Goal: Task Accomplishment & Management: Manage account settings

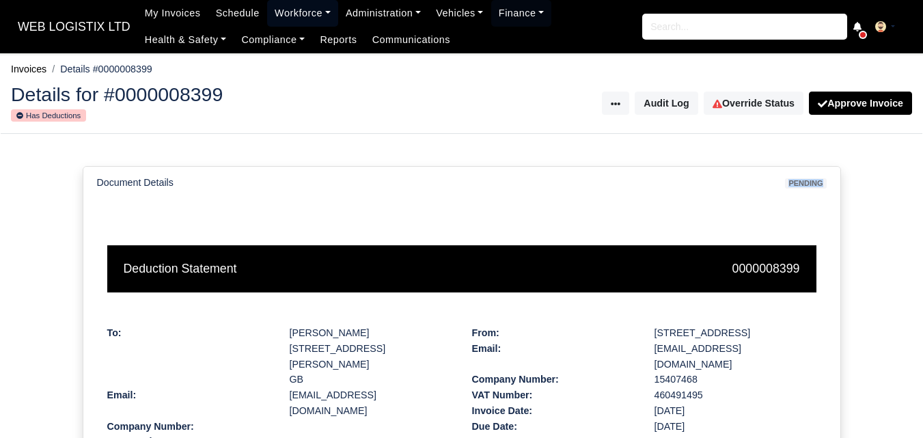
click at [273, 19] on link "Workforce" at bounding box center [302, 13] width 71 height 27
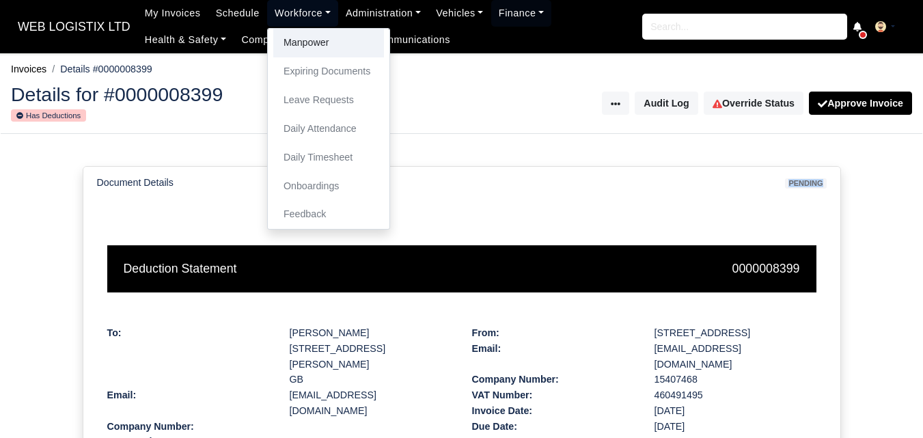
click at [280, 51] on link "Manpower" at bounding box center [328, 43] width 111 height 29
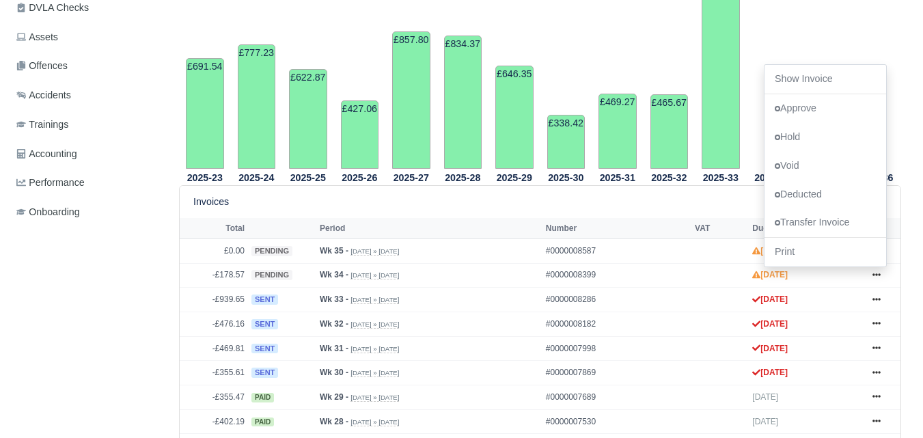
scroll to position [82, 0]
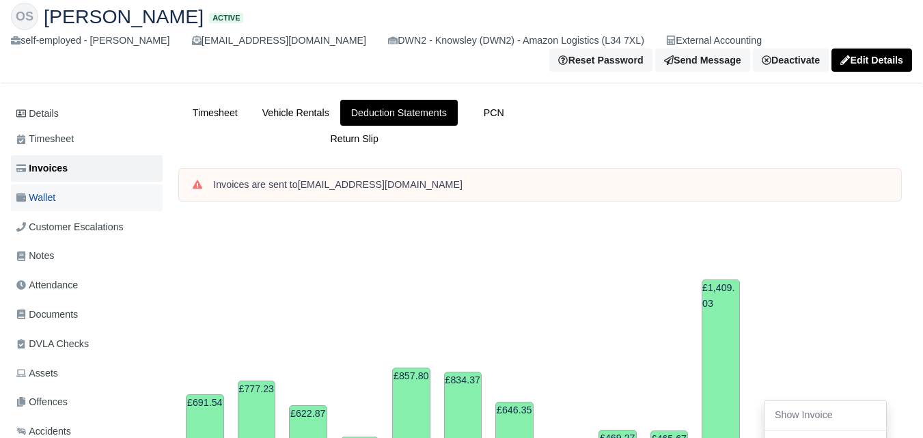
click at [60, 192] on link "Wallet" at bounding box center [87, 198] width 152 height 27
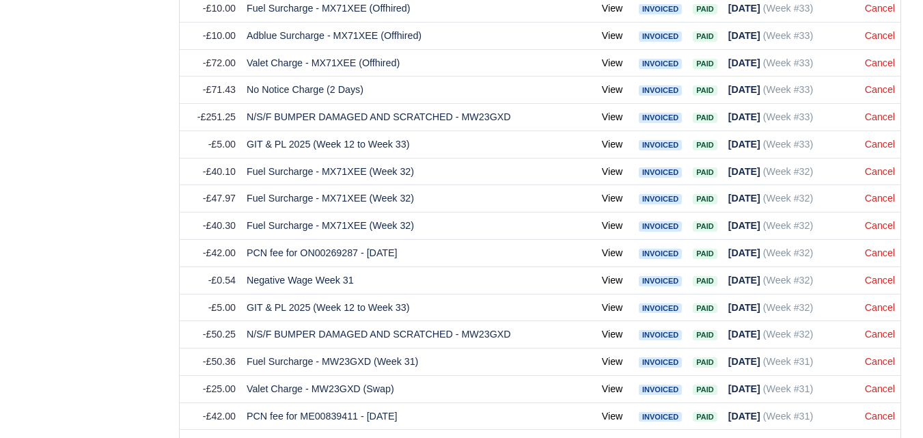
scroll to position [3882, 0]
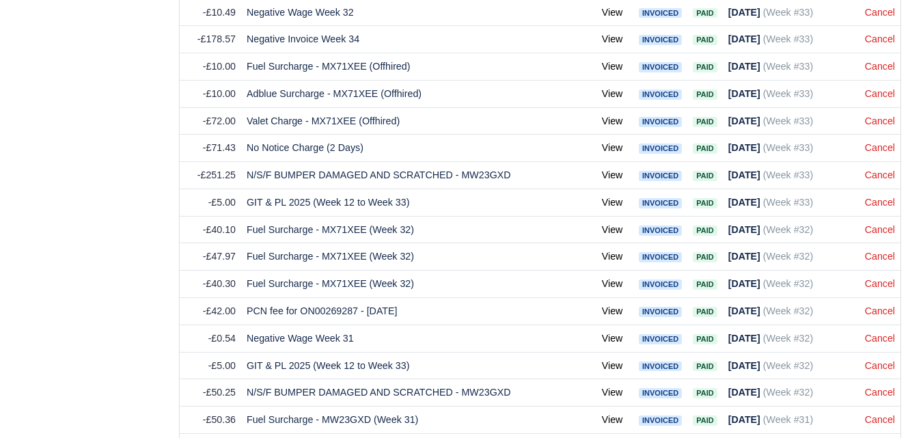
drag, startPoint x: 930, startPoint y: 27, endPoint x: 910, endPoint y: 254, distance: 227.8
click at [871, 150] on link "Cancel" at bounding box center [880, 147] width 30 height 11
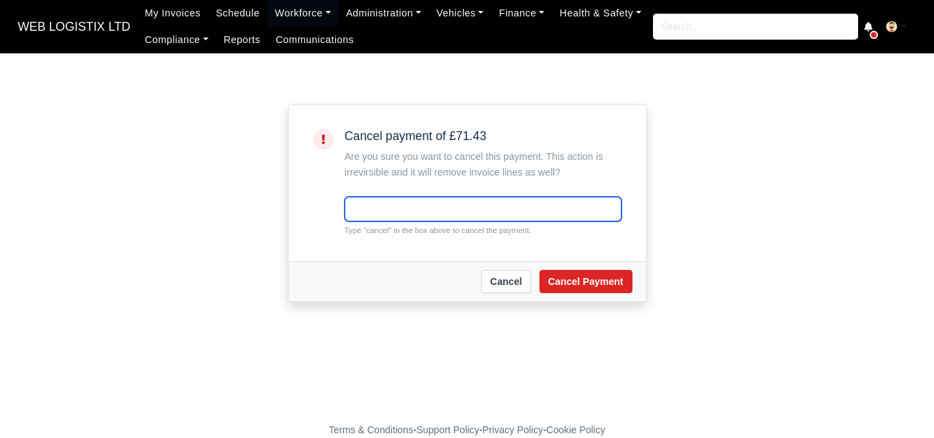
click at [442, 208] on input "text" at bounding box center [482, 209] width 277 height 25
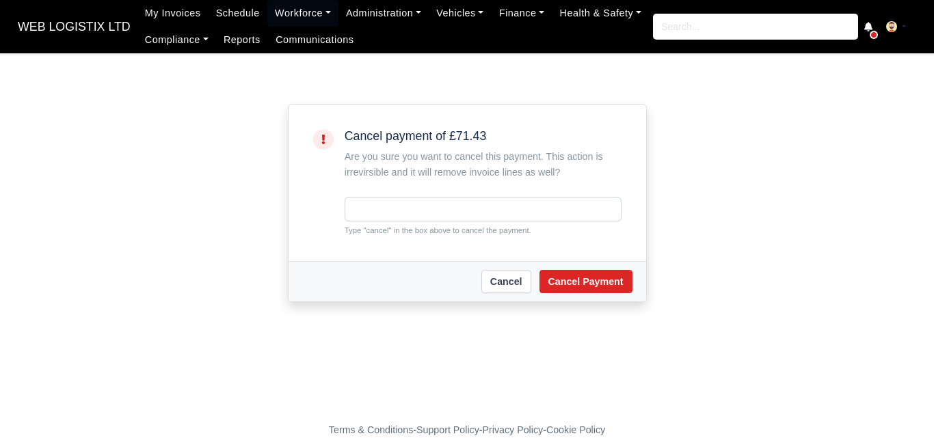
click at [366, 229] on small "Type "cancel" in the box above to cancel the payment." at bounding box center [482, 230] width 277 height 12
copy small "cancel"
click at [371, 193] on div "Cancel payment of £71.43 Are you sure you want to cancel this payment. This act…" at bounding box center [482, 182] width 277 height 107
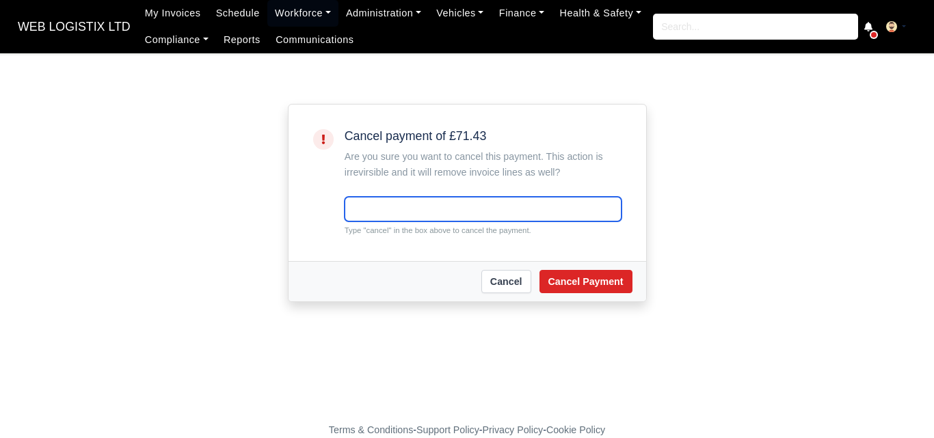
click at [354, 211] on input "text" at bounding box center [482, 209] width 277 height 25
paste input "cancel"
type input "cancel"
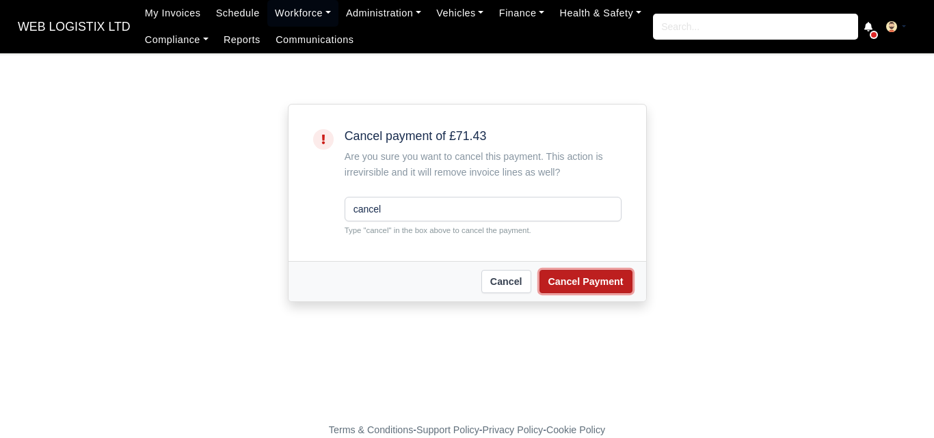
click at [586, 293] on button "Cancel Payment" at bounding box center [585, 281] width 93 height 23
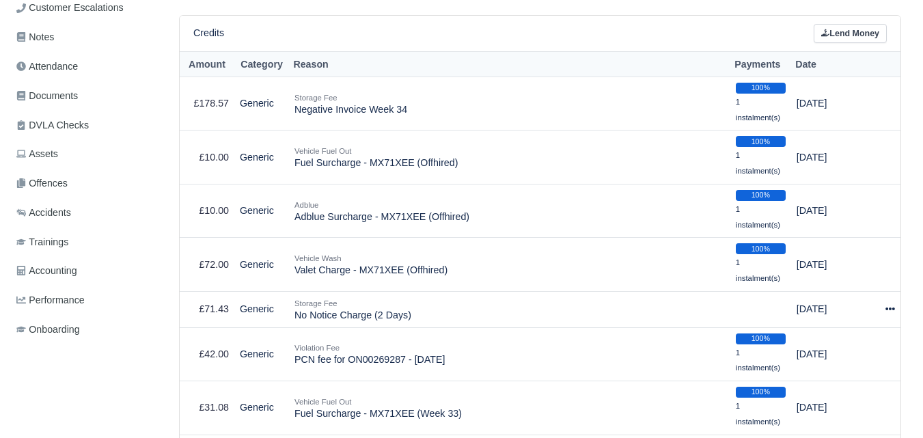
scroll to position [467, 0]
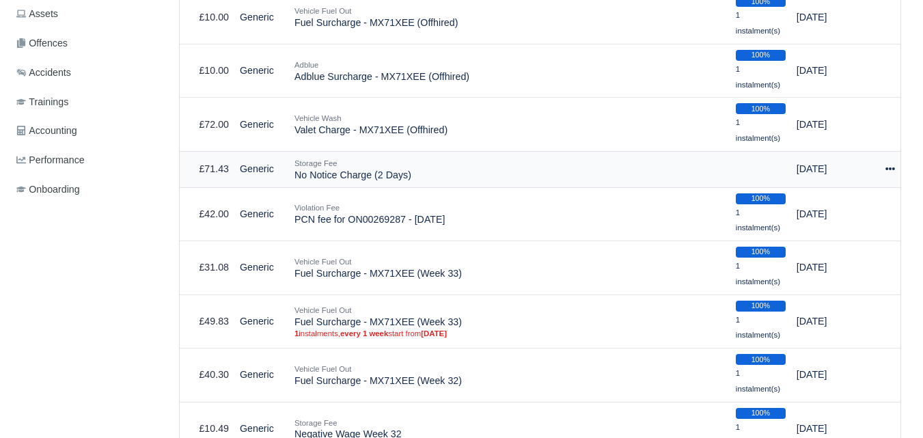
click at [888, 174] on icon at bounding box center [891, 169] width 10 height 10
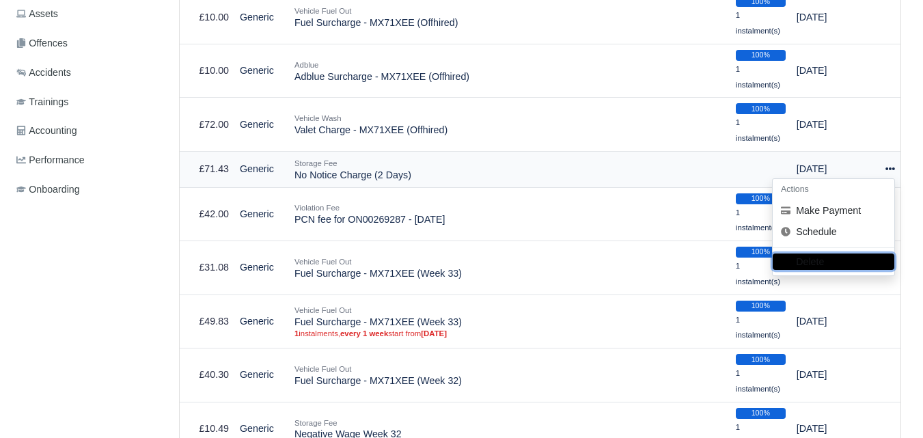
click at [798, 269] on button "Delete" at bounding box center [834, 262] width 122 height 16
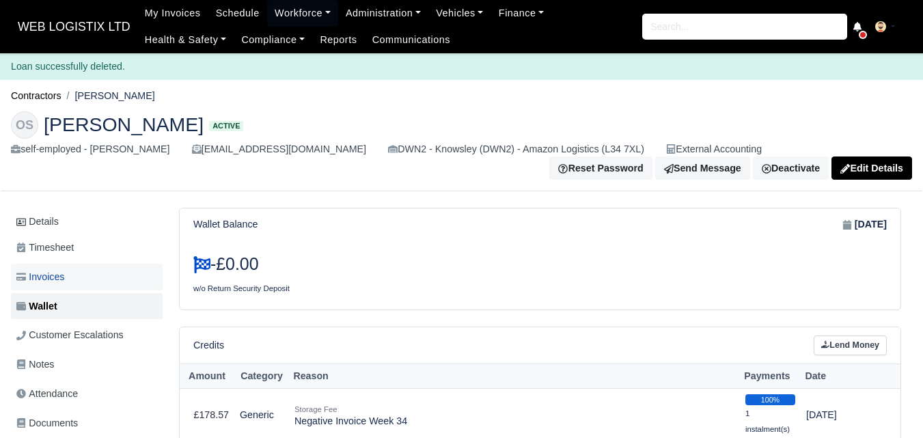
click at [86, 274] on link "Invoices" at bounding box center [87, 277] width 152 height 27
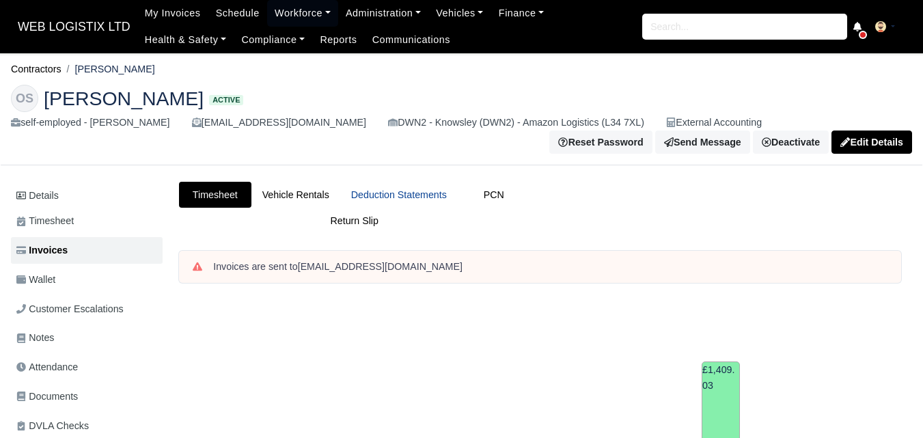
drag, startPoint x: 0, startPoint y: 0, endPoint x: 424, endPoint y: 206, distance: 471.3
click at [424, 206] on link "Deduction Statements" at bounding box center [399, 195] width 118 height 27
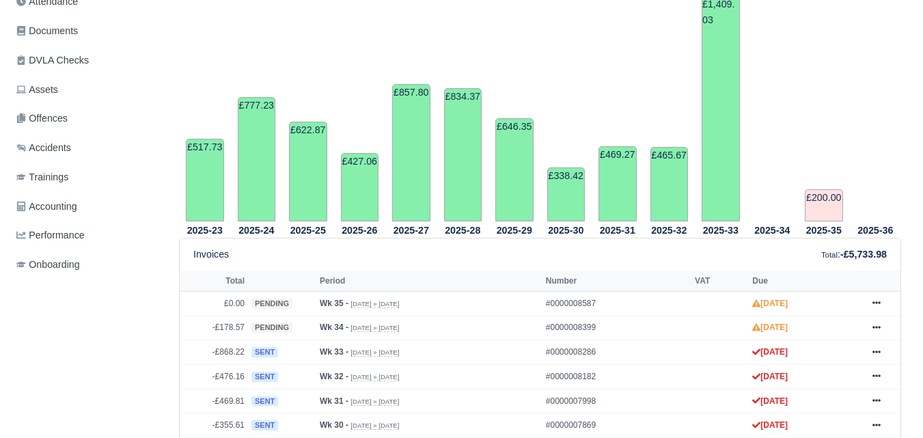
scroll to position [498, 0]
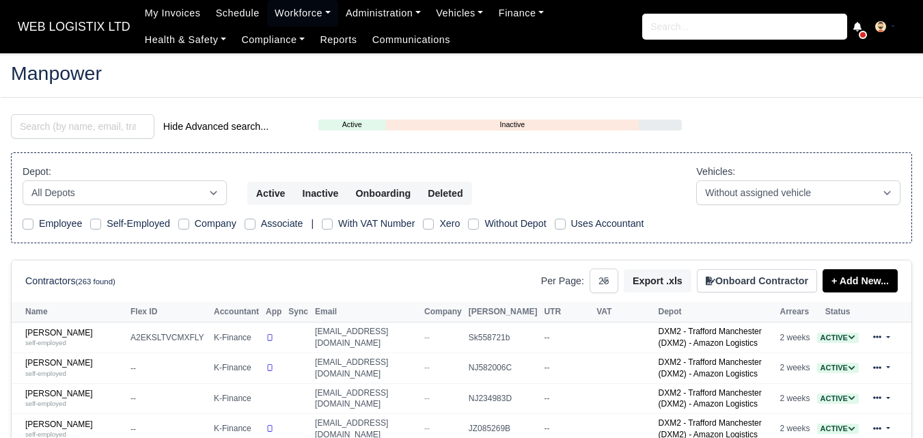
select select "25"
click at [48, 135] on input "search" at bounding box center [83, 126] width 144 height 25
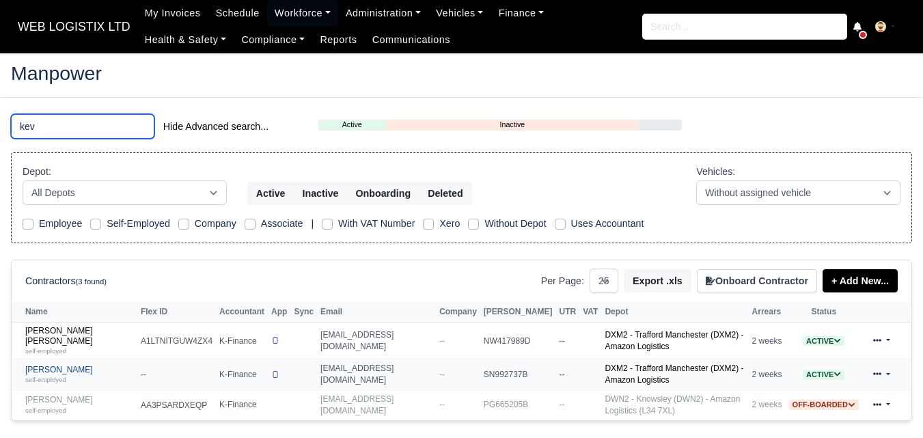
type input "kev"
click at [58, 373] on link "Kevin Medina self-employed" at bounding box center [79, 375] width 109 height 20
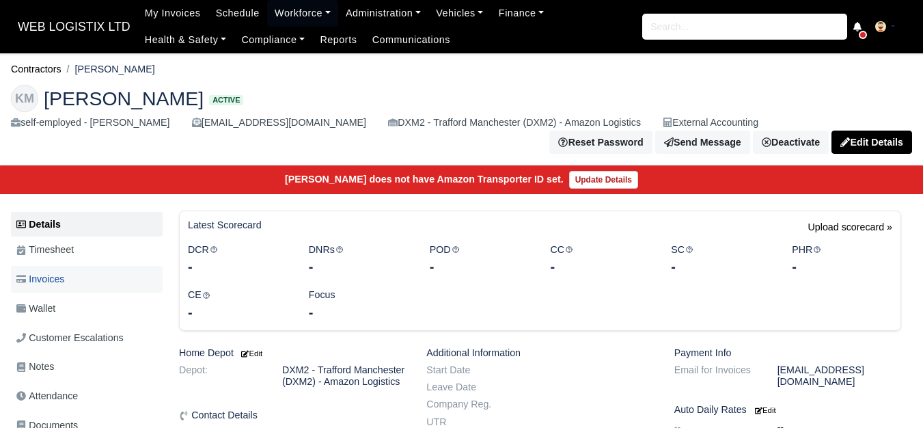
click at [76, 279] on link "Invoices" at bounding box center [87, 279] width 152 height 27
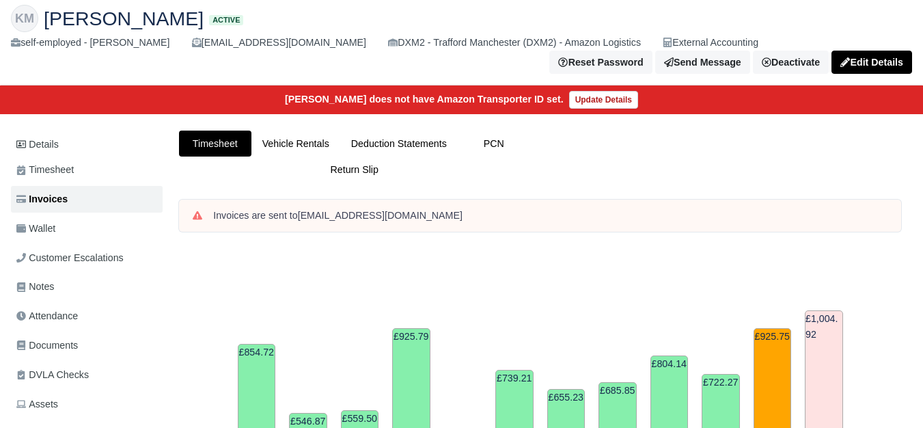
scroll to position [35, 0]
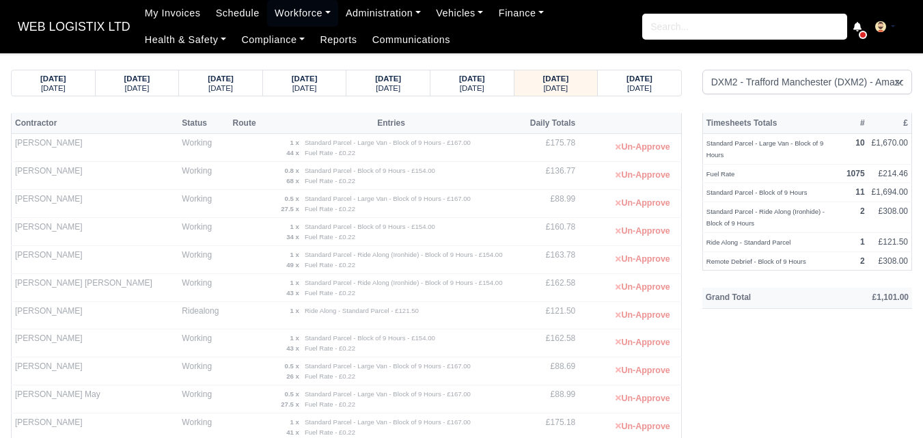
select select "1"
click at [629, 85] on small "[DATE]" at bounding box center [639, 88] width 25 height 8
select select "1"
click at [569, 79] on strong "[DATE]" at bounding box center [556, 78] width 26 height 8
